Goal: Find specific page/section

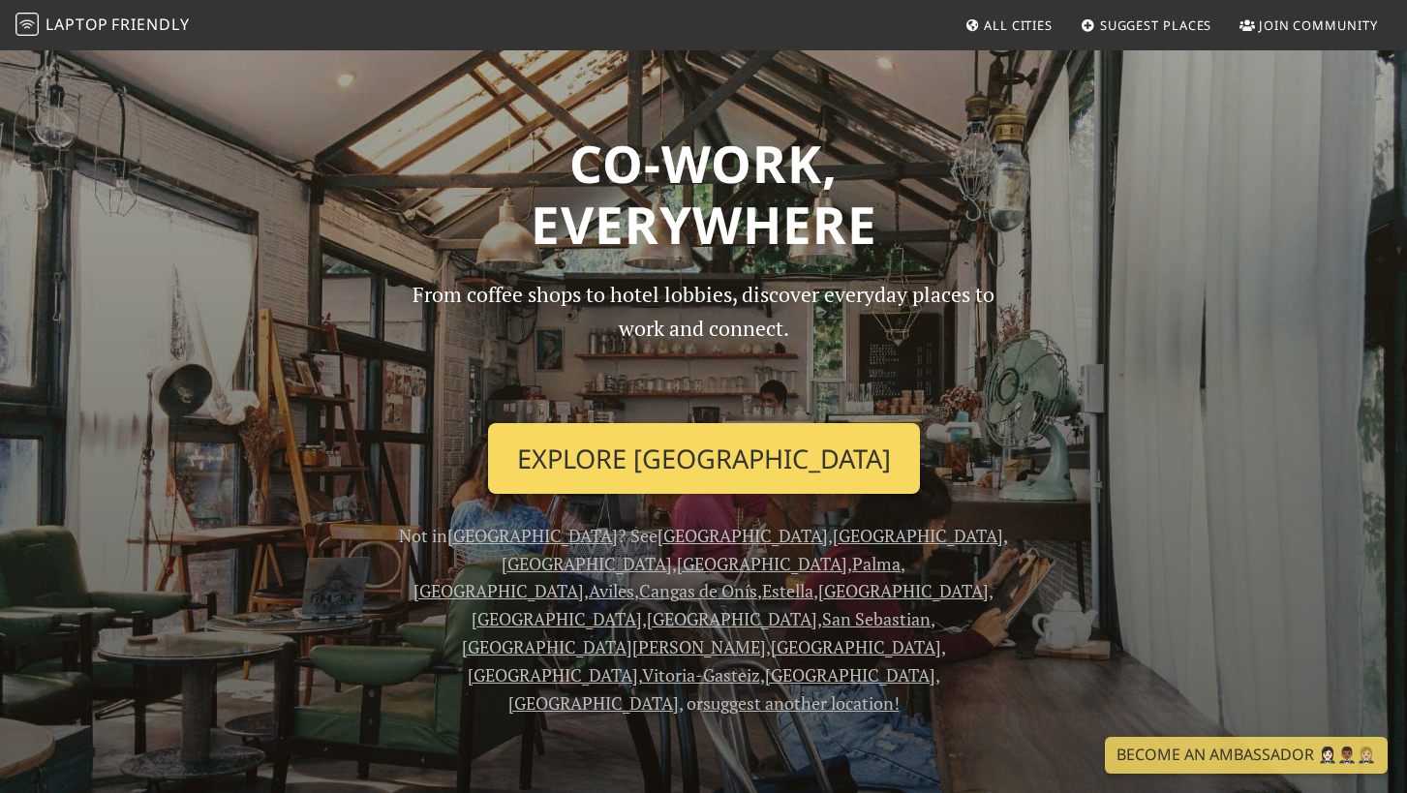
click at [718, 469] on link "Explore [GEOGRAPHIC_DATA]" at bounding box center [704, 459] width 432 height 72
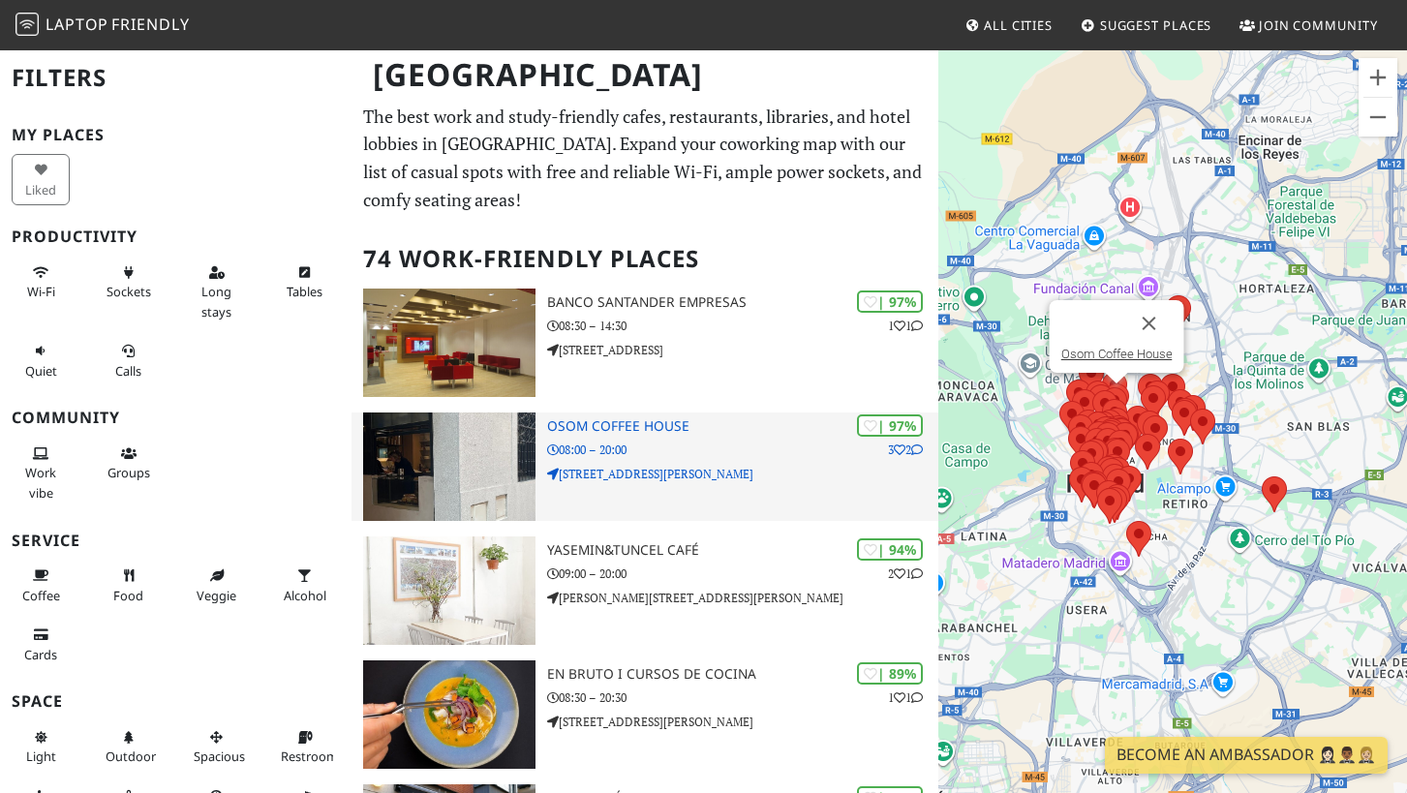
click at [831, 442] on p "08:00 – 20:00" at bounding box center [742, 450] width 391 height 18
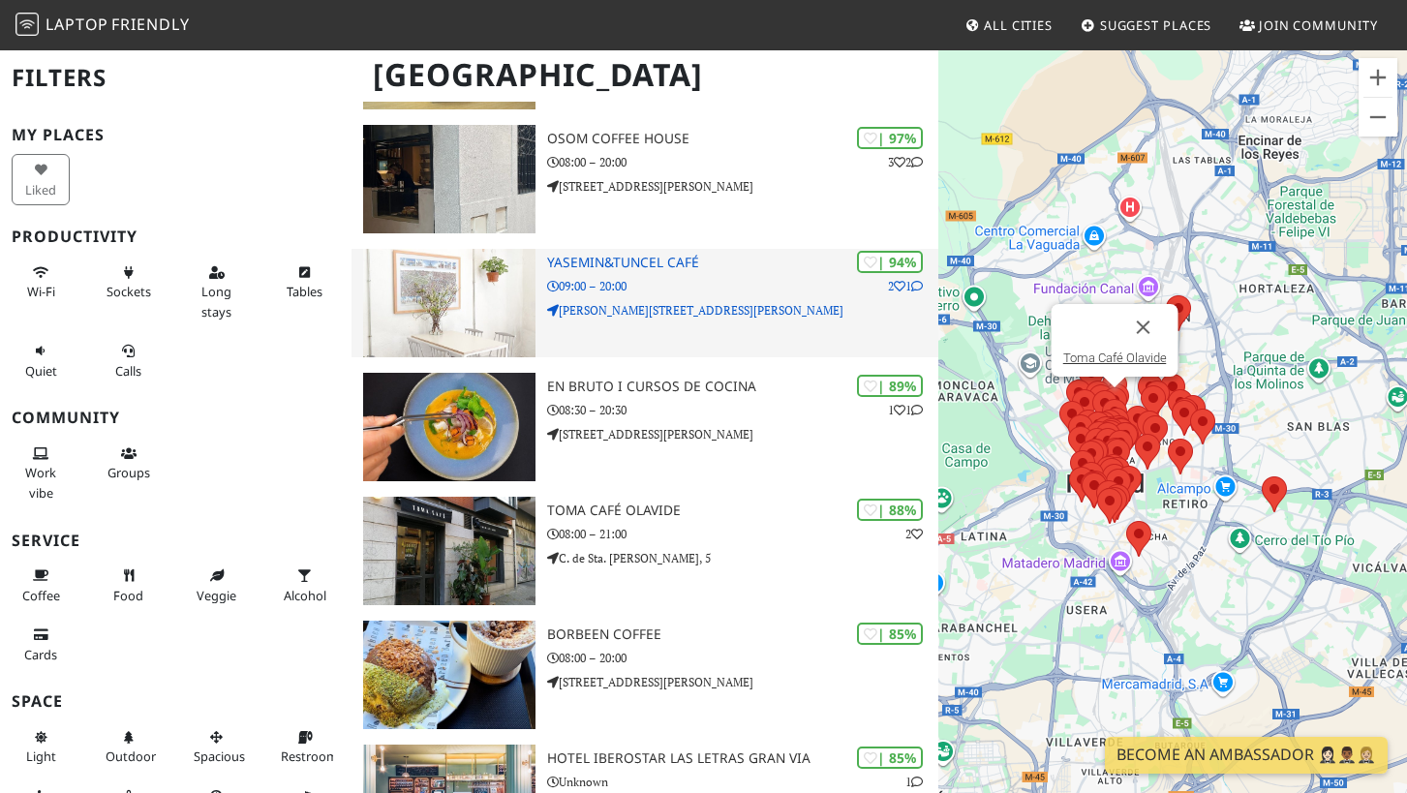
scroll to position [290, 0]
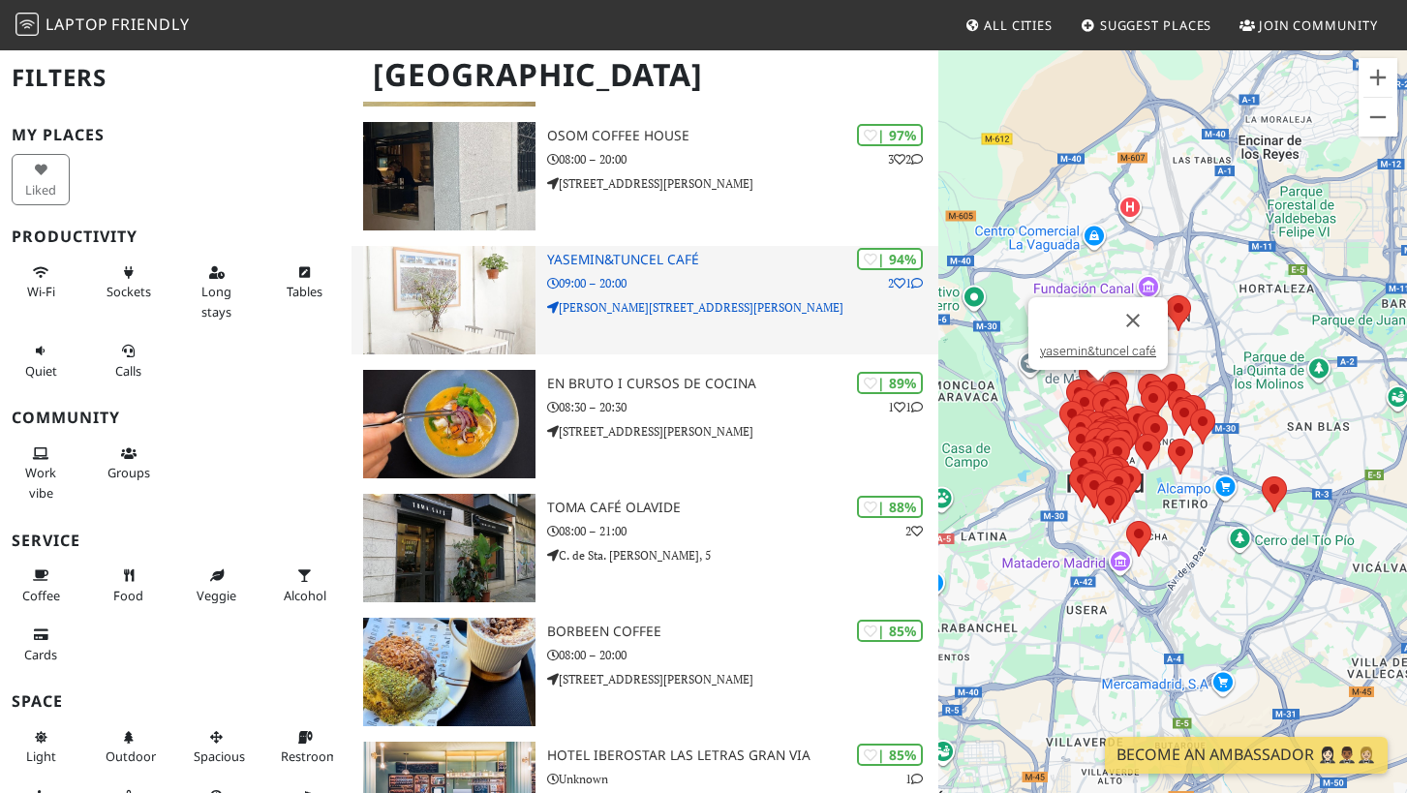
click at [664, 314] on p "C. de Fernández de los Ríos, 14" at bounding box center [742, 307] width 391 height 18
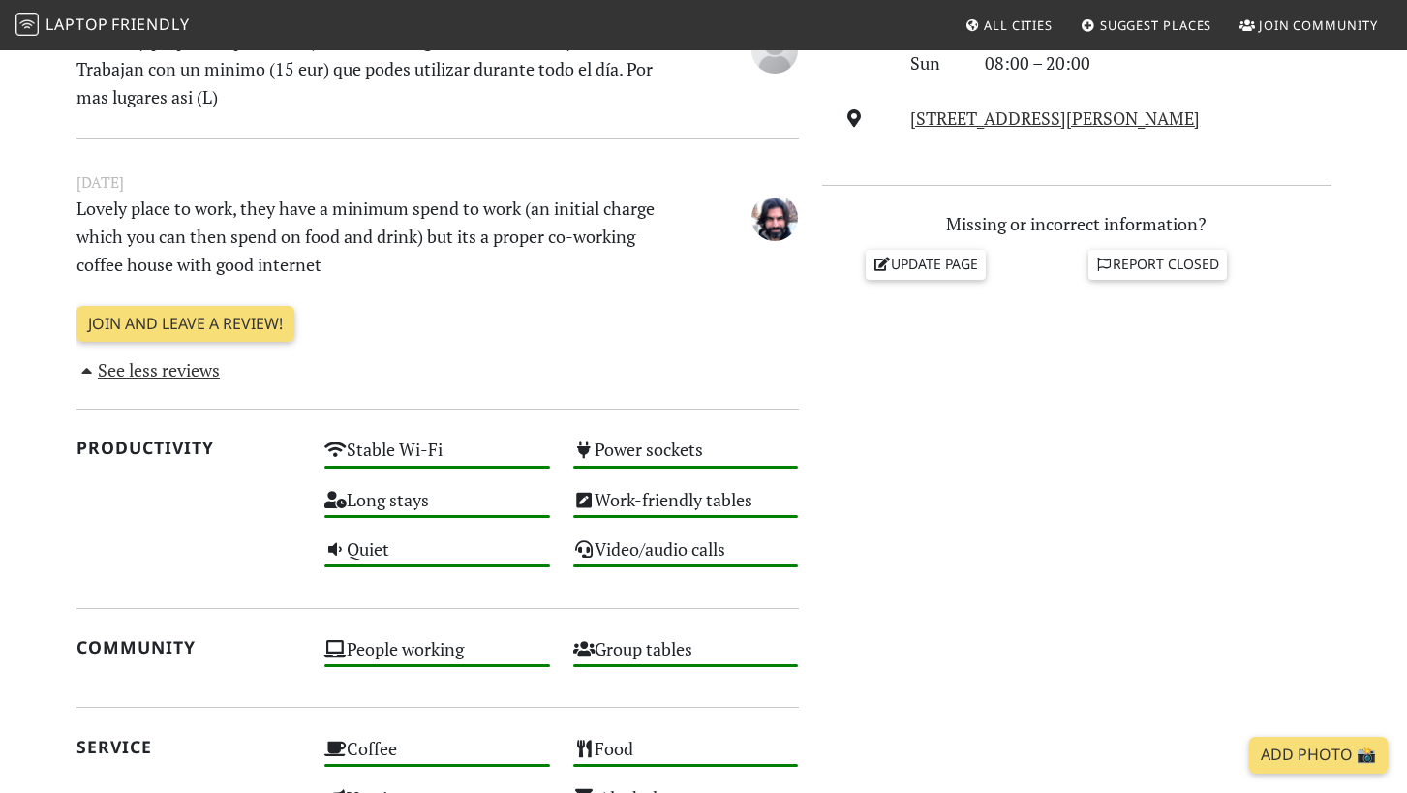
scroll to position [736, 0]
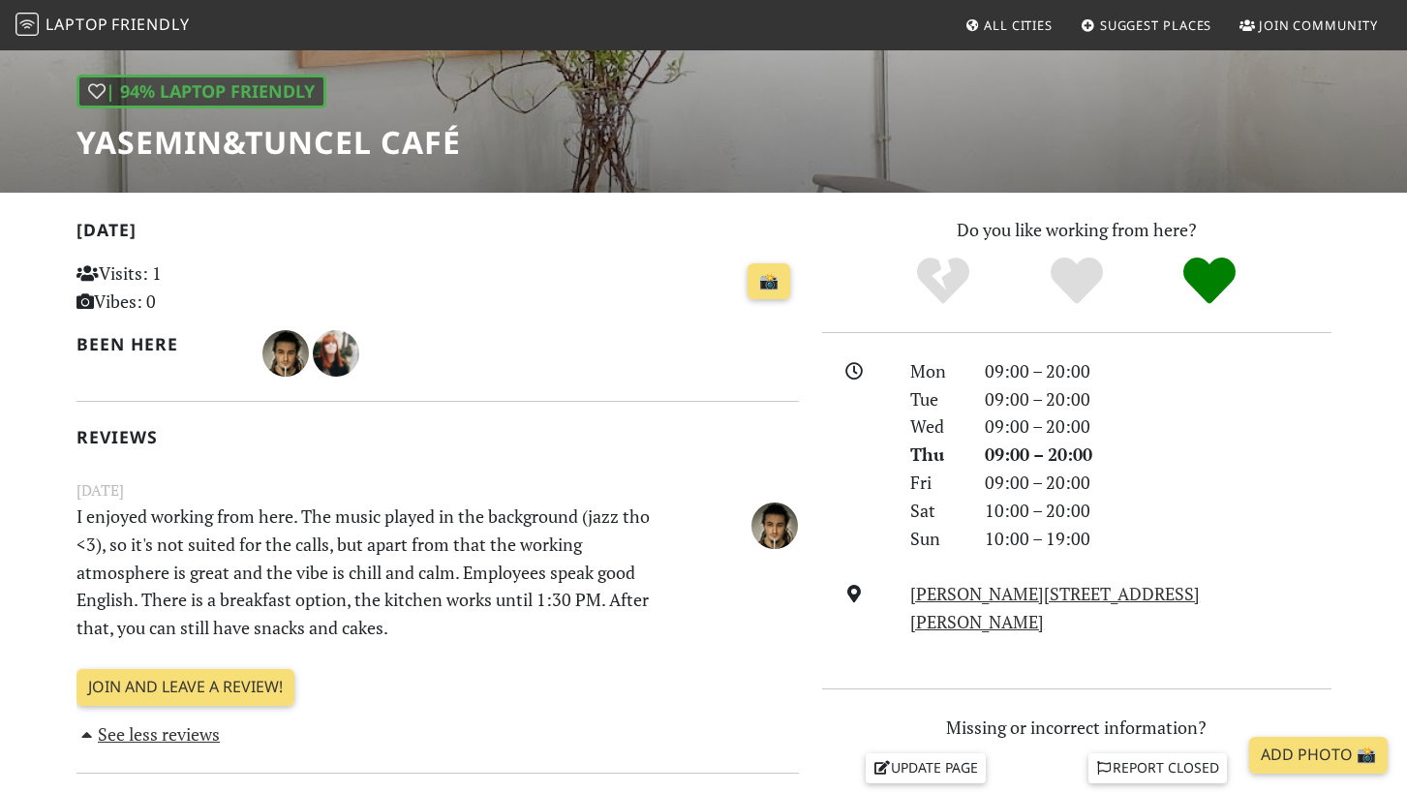
scroll to position [253, 0]
